Goal: Communication & Community: Connect with others

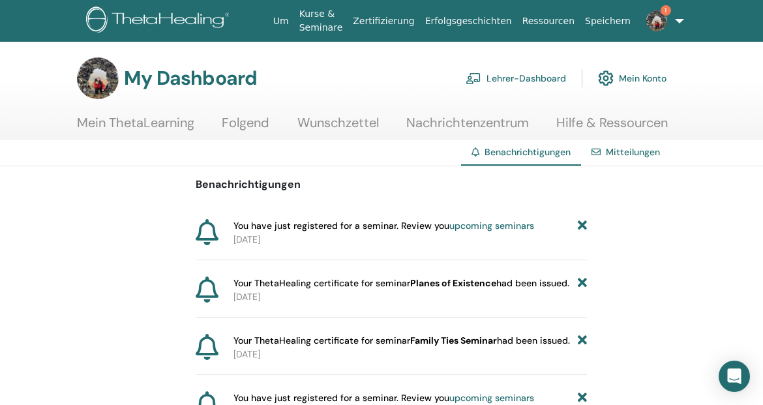
click at [646, 15] on img at bounding box center [656, 20] width 21 height 21
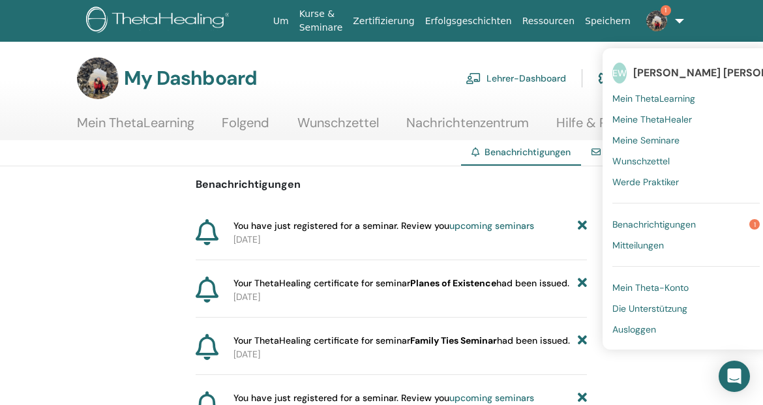
click at [656, 222] on span "Benachrichtigungen" at bounding box center [653, 224] width 83 height 12
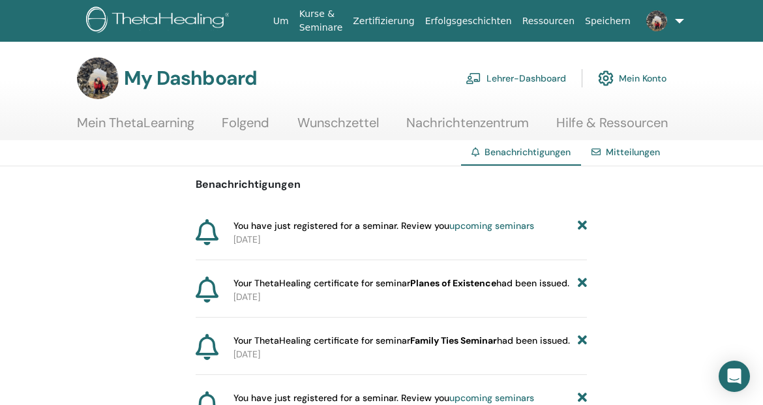
click at [646, 25] on img at bounding box center [656, 20] width 21 height 21
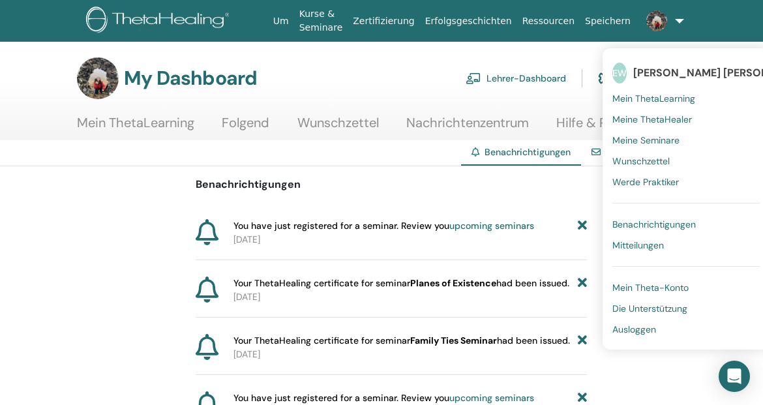
click at [632, 238] on link "Mitteilungen" at bounding box center [685, 245] width 147 height 21
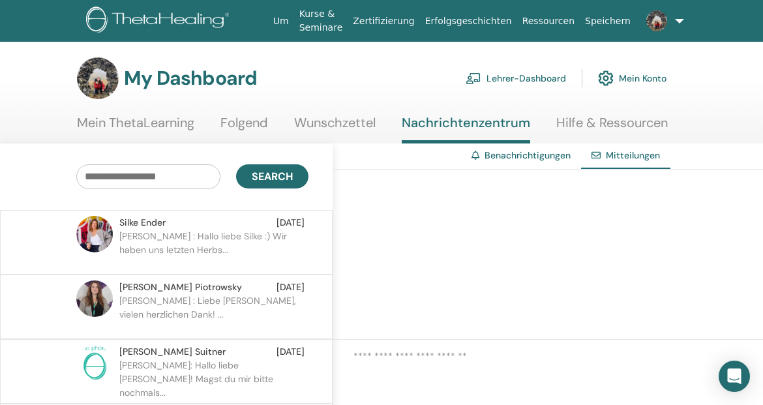
click at [179, 239] on p "[PERSON_NAME] : Hallo liebe Silke :) Wir haben uns letzten Herbs..." at bounding box center [213, 249] width 189 height 39
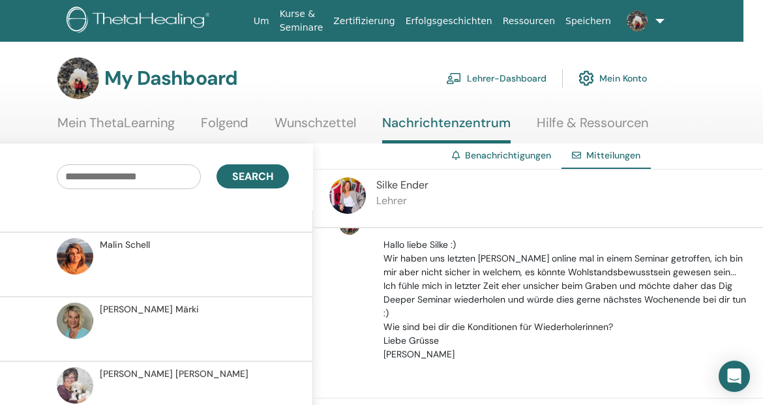
scroll to position [478, 0]
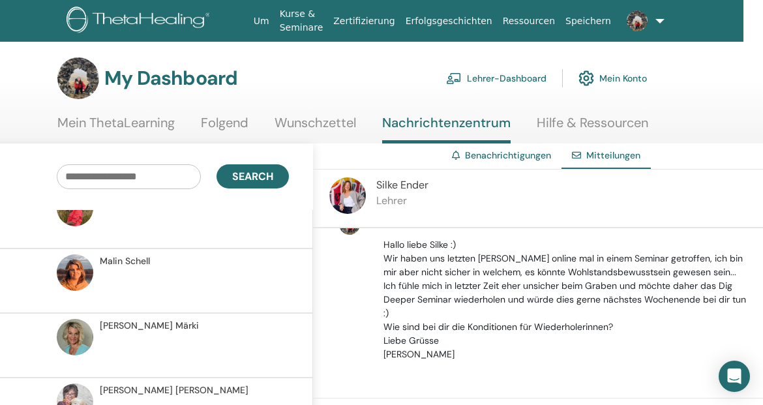
click at [78, 276] on img at bounding box center [75, 272] width 37 height 37
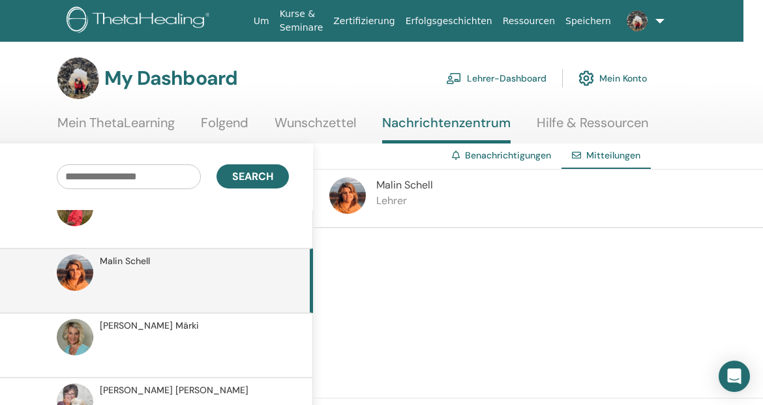
click at [393, 187] on span "Malin Schell" at bounding box center [404, 185] width 57 height 14
click at [354, 189] on img at bounding box center [347, 195] width 37 height 37
click at [333, 203] on img at bounding box center [347, 195] width 37 height 37
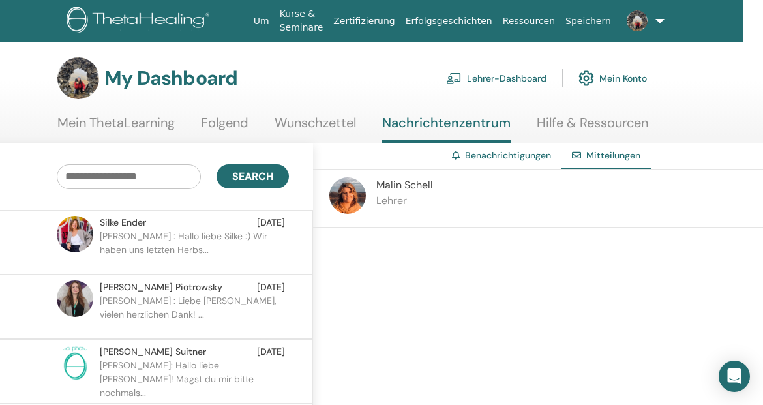
click at [365, 195] on img at bounding box center [347, 195] width 37 height 37
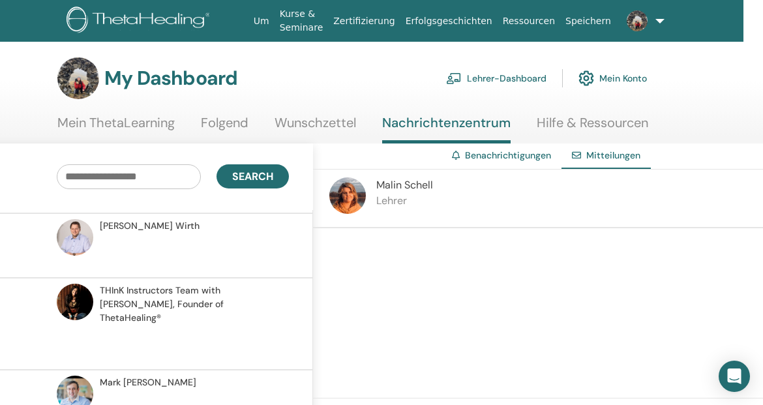
scroll to position [739, 0]
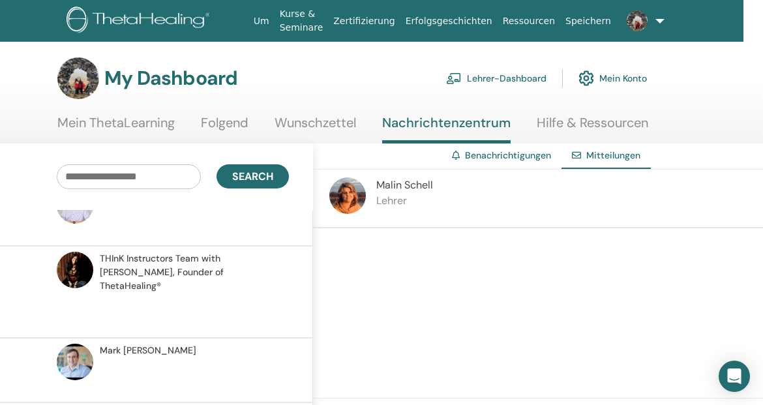
click at [81, 344] on img at bounding box center [75, 362] width 37 height 37
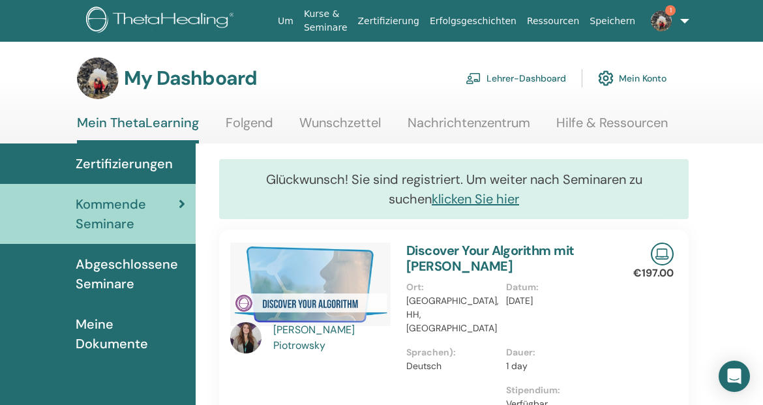
click at [660, 28] on img at bounding box center [661, 20] width 21 height 21
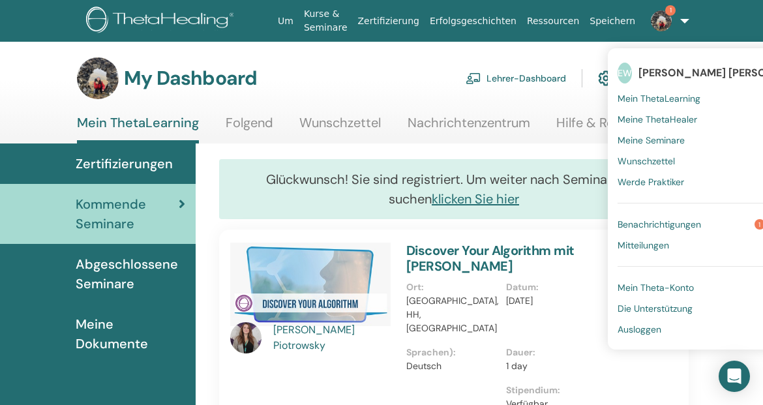
click at [679, 228] on span "Benachrichtigungen" at bounding box center [658, 224] width 83 height 12
